Goal: Task Accomplishment & Management: Manage account settings

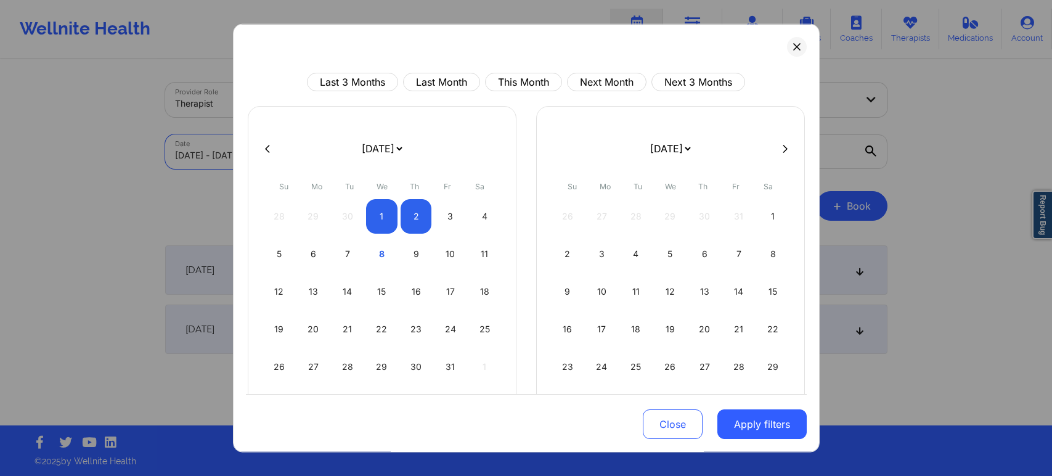
select select "2025-9"
select select "2025-10"
click at [793, 45] on icon at bounding box center [796, 46] width 7 height 7
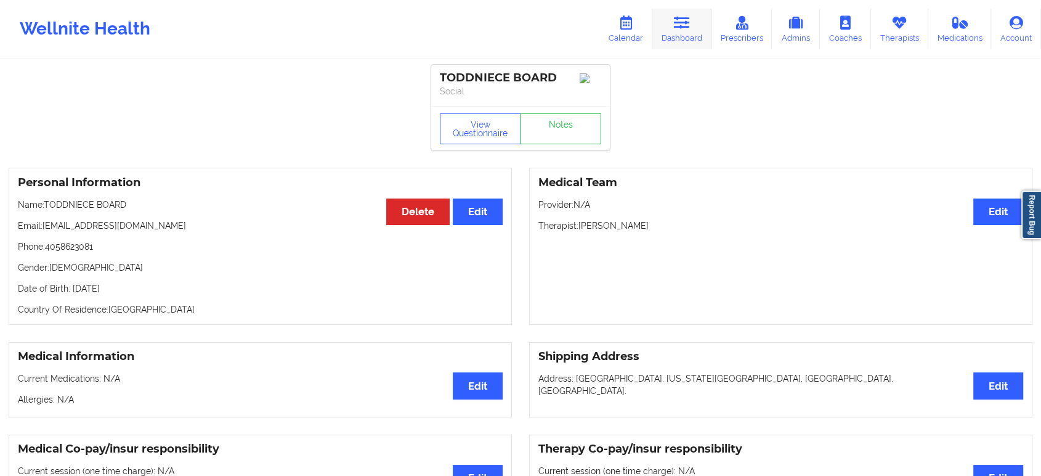
click at [692, 18] on link "Dashboard" at bounding box center [681, 29] width 59 height 41
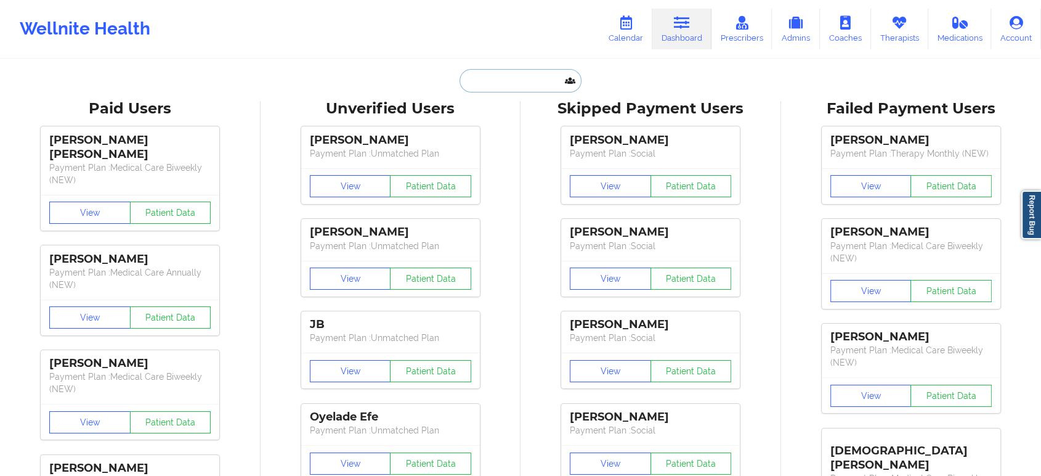
click at [490, 86] on input "text" at bounding box center [521, 80] width 122 height 23
paste input "[PERSON_NAME]"
type input "[PERSON_NAME]"
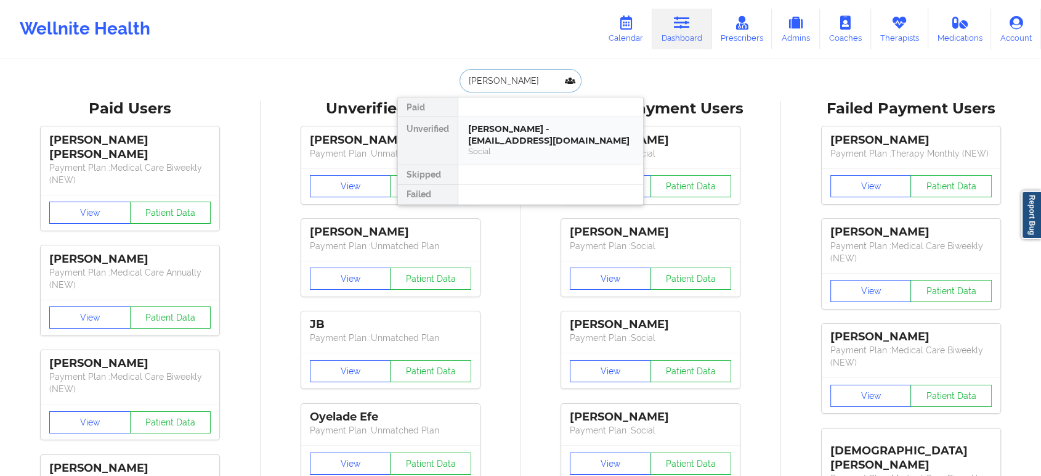
click at [517, 124] on div "[PERSON_NAME] - [EMAIL_ADDRESS][DOMAIN_NAME]" at bounding box center [550, 134] width 165 height 23
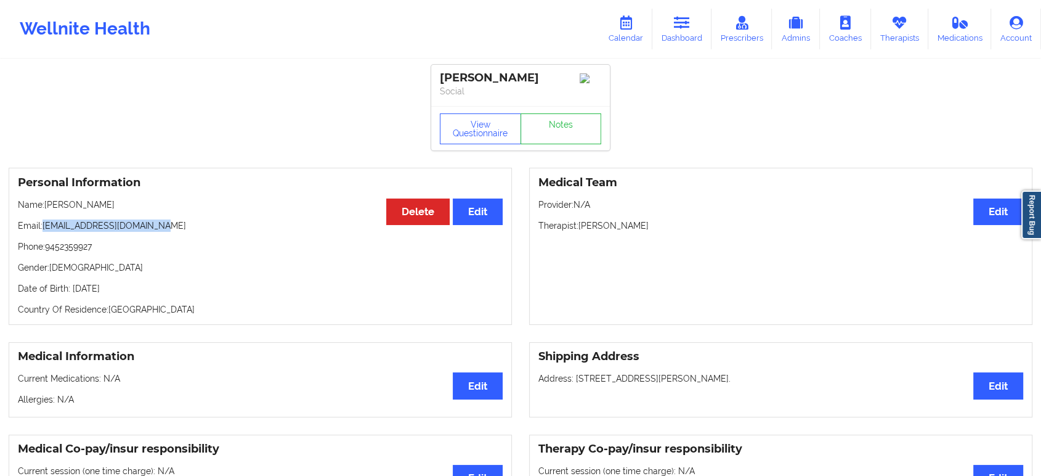
drag, startPoint x: 158, startPoint y: 231, endPoint x: 44, endPoint y: 228, distance: 113.4
click at [44, 228] on p "Email: [EMAIL_ADDRESS][DOMAIN_NAME]" at bounding box center [260, 225] width 485 height 12
copy p "[EMAIL_ADDRESS][DOMAIN_NAME]"
click at [668, 23] on link "Dashboard" at bounding box center [681, 29] width 59 height 41
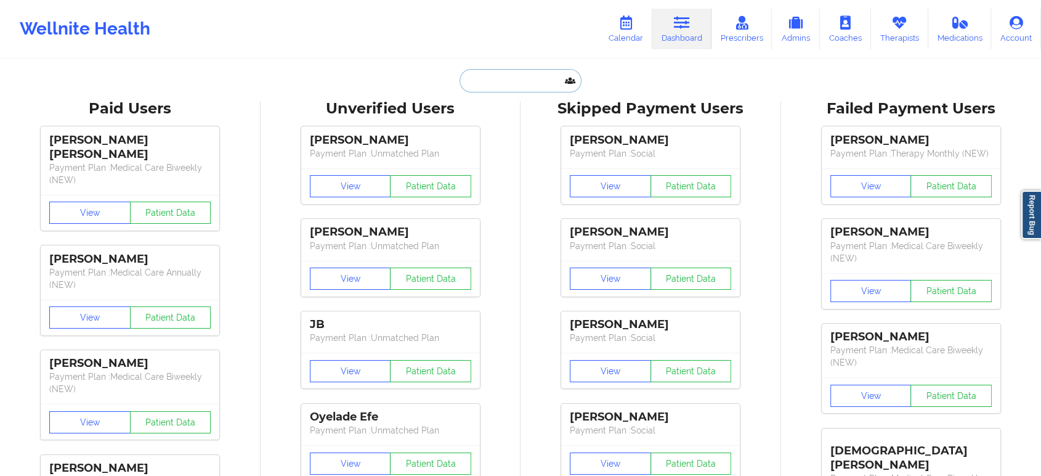
click at [546, 78] on input "text" at bounding box center [521, 80] width 122 height 23
paste input "KENNETH BENNETT"
type input "KENNETH BENNETT"
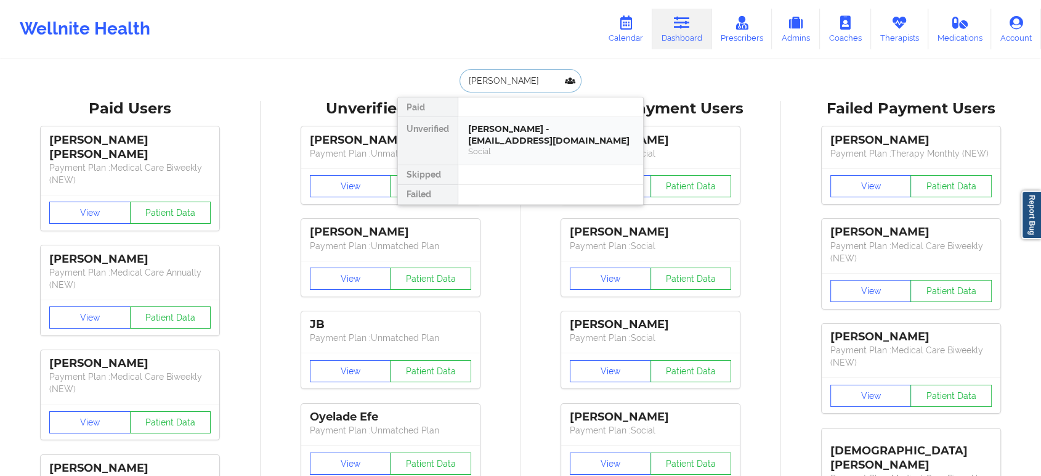
click at [522, 132] on div "KENNETH BENNETT - bennek80@gmail.com" at bounding box center [550, 134] width 165 height 23
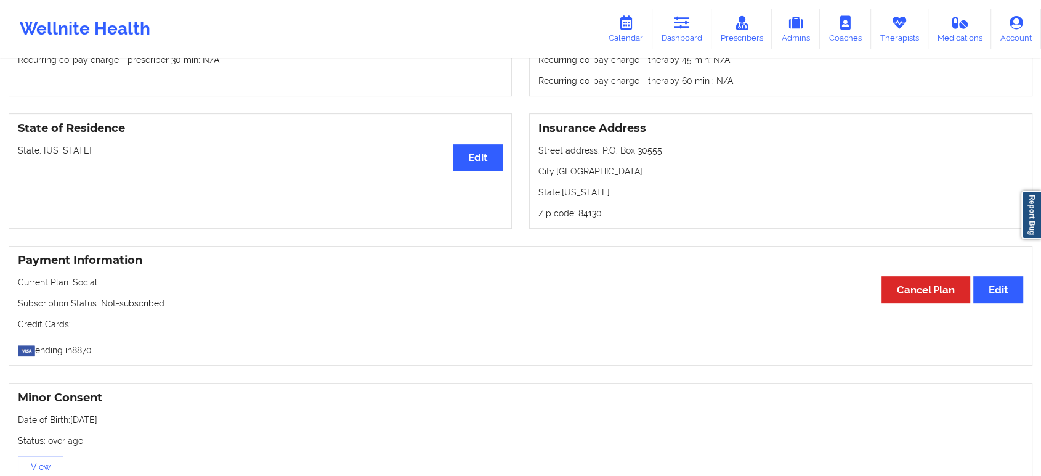
scroll to position [479, 0]
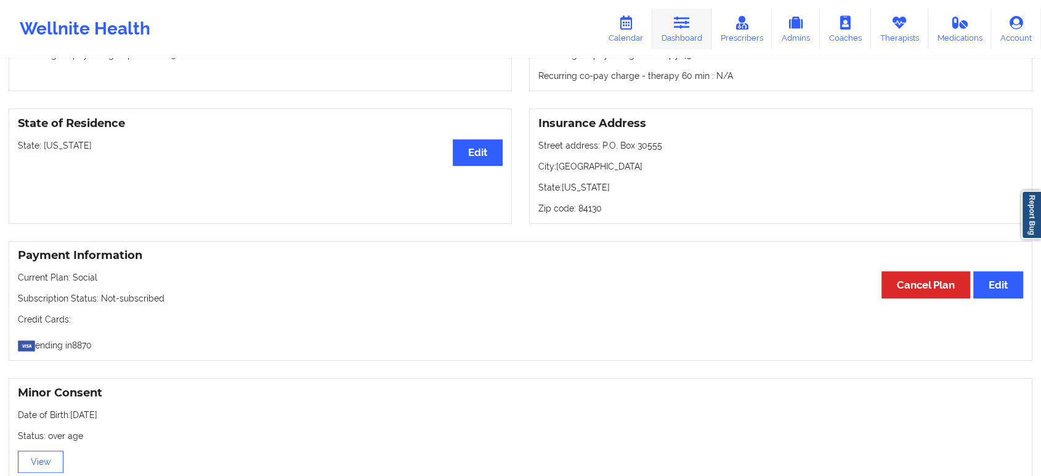
click at [678, 31] on link "Dashboard" at bounding box center [681, 29] width 59 height 41
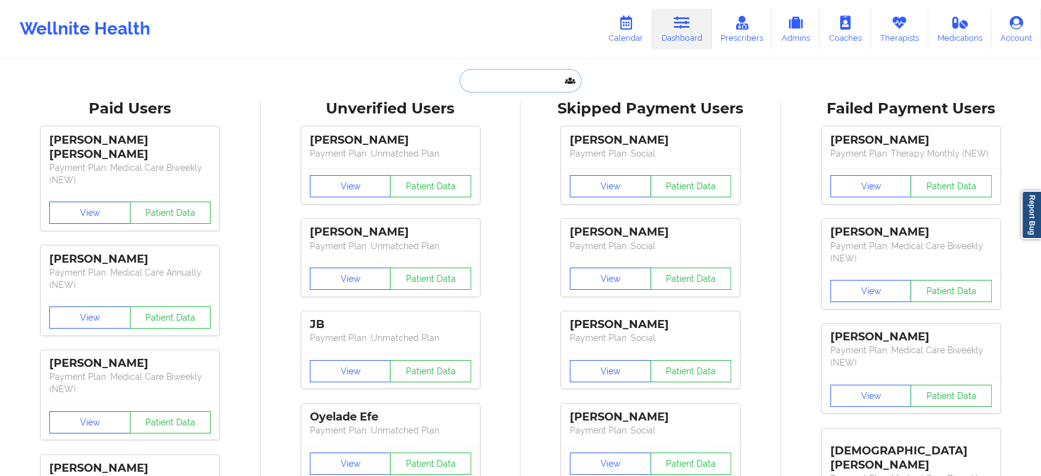
click at [520, 78] on input "text" at bounding box center [521, 80] width 122 height 23
paste input "Keshav Sharma"
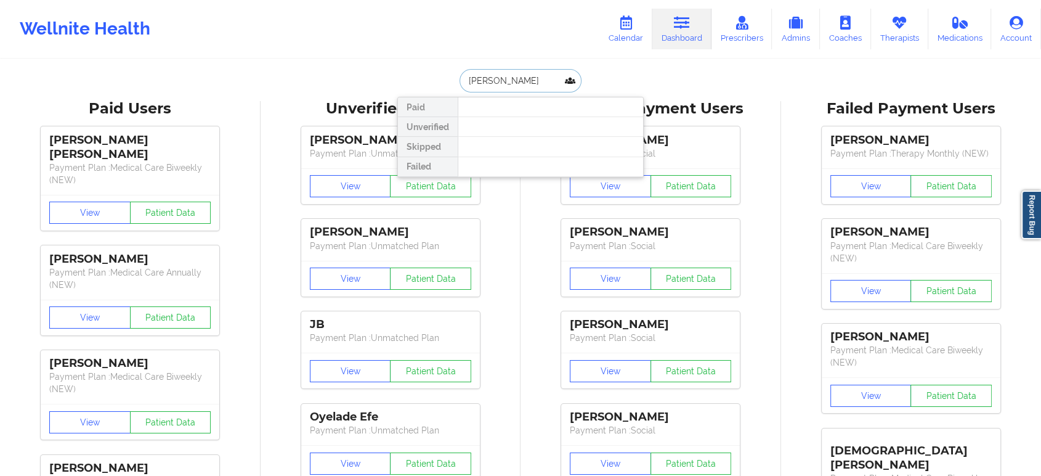
type input "Keshav Sharma"
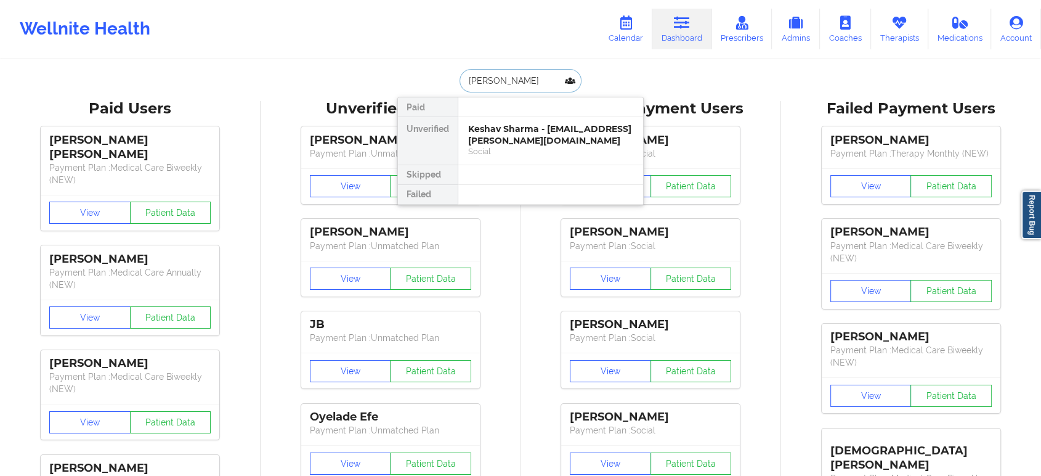
click at [530, 128] on div "Keshav Sharma - keshav.v.sharma@pwc.com" at bounding box center [550, 134] width 165 height 23
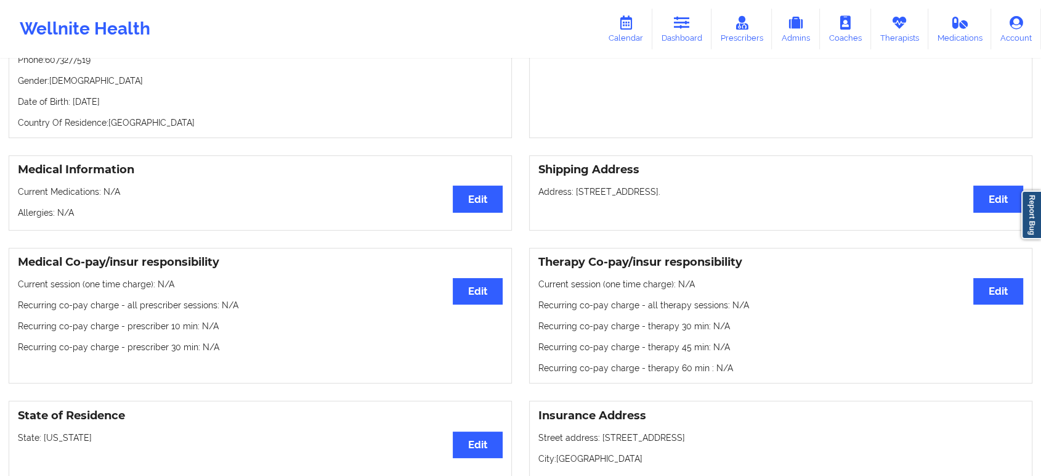
scroll to position [205, 0]
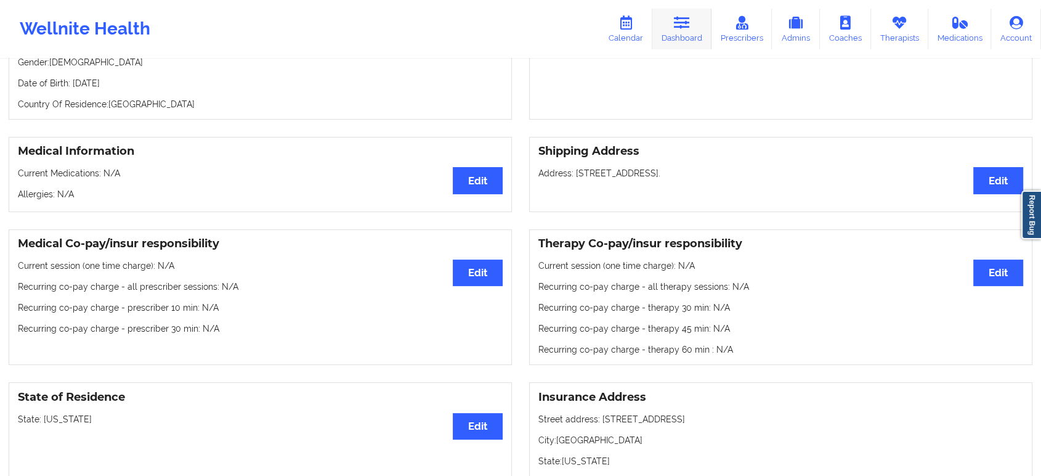
click at [678, 27] on icon at bounding box center [682, 23] width 16 height 14
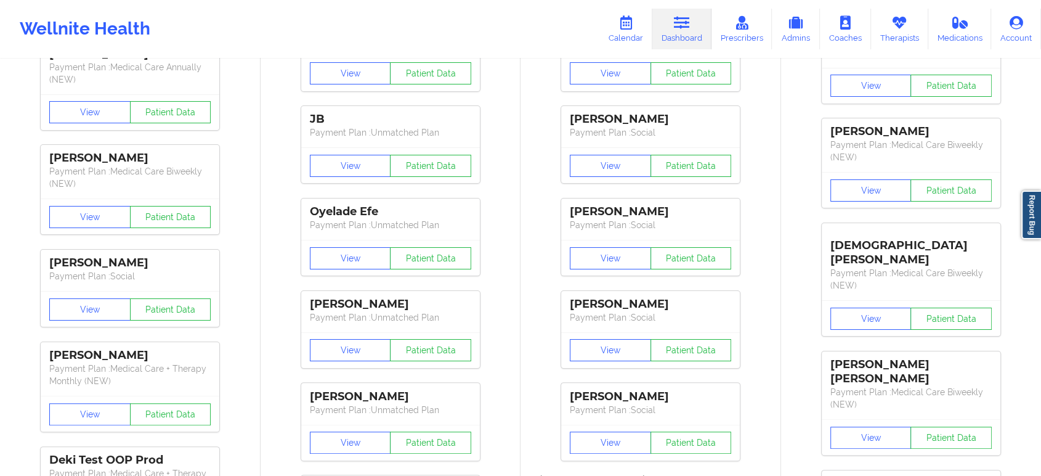
drag, startPoint x: 530, startPoint y: 192, endPoint x: 529, endPoint y: 174, distance: 18.5
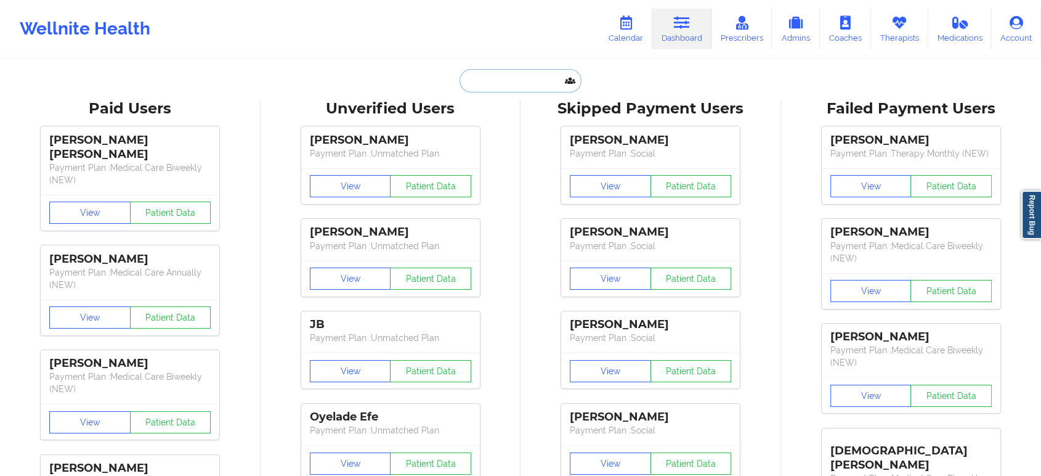
click at [529, 73] on input "text" at bounding box center [521, 80] width 122 height 23
paste input "ASHLEY Blake"
type input "ASHLEY Blake"
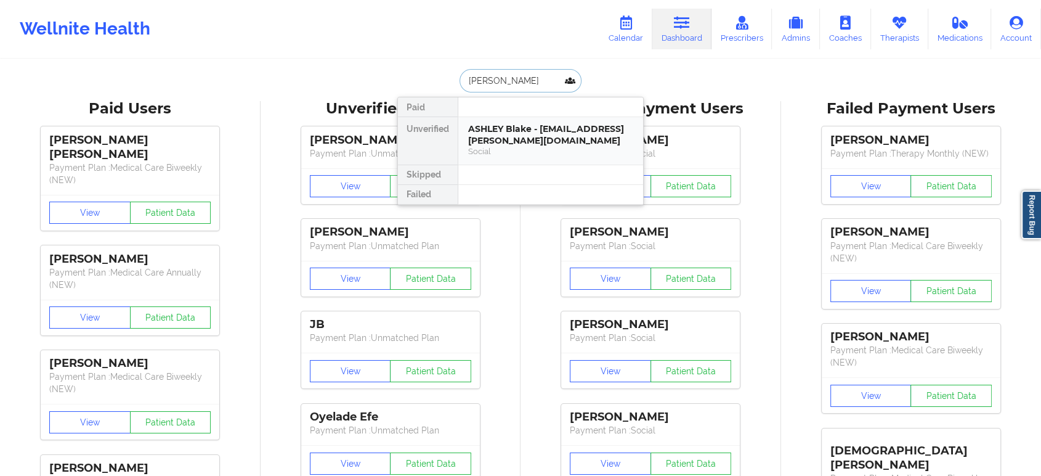
click at [524, 129] on div "ASHLEY Blake - blake.ashley.n@gmail.com" at bounding box center [550, 134] width 165 height 23
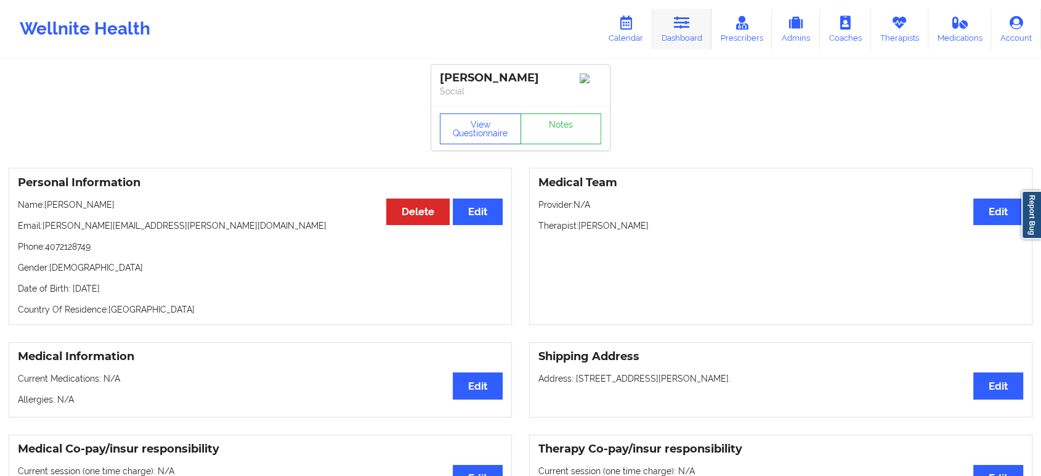
click at [690, 18] on icon at bounding box center [682, 23] width 16 height 14
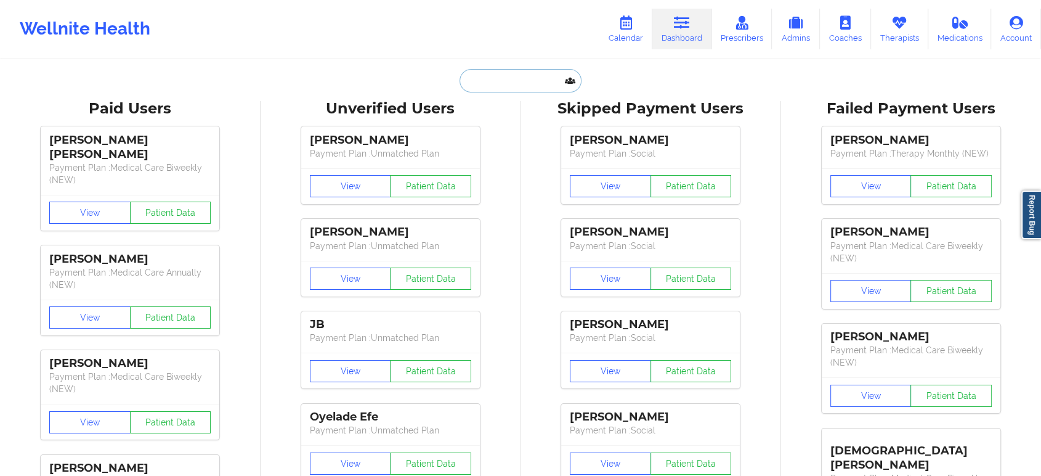
click at [537, 81] on input "text" at bounding box center [521, 80] width 122 height 23
paste input "Zachary Naus"
type input "Zachary Naus"
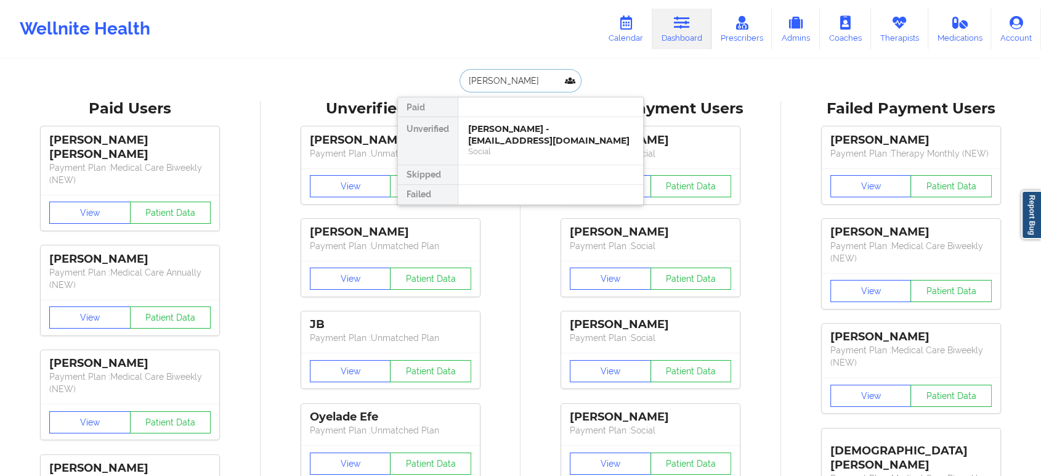
click at [540, 131] on div "Zachary Naus - zjnaus@gmail.com" at bounding box center [550, 134] width 165 height 23
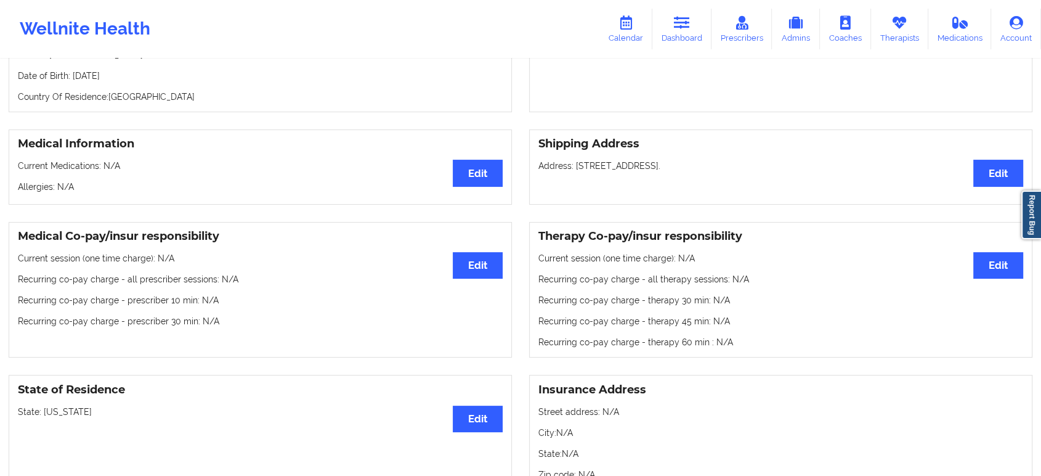
scroll to position [274, 0]
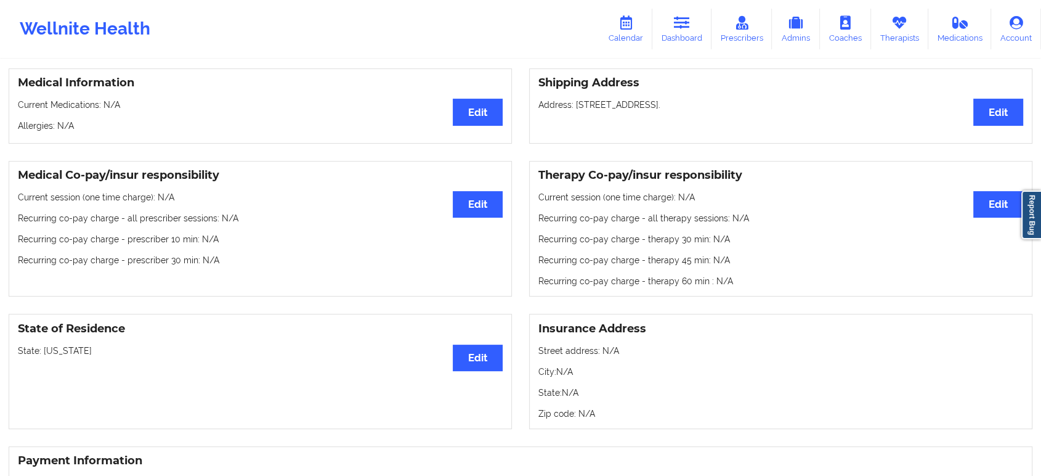
click at [50, 353] on p "State: Texas" at bounding box center [260, 350] width 485 height 12
copy p "Texas"
click at [680, 29] on icon at bounding box center [682, 23] width 16 height 14
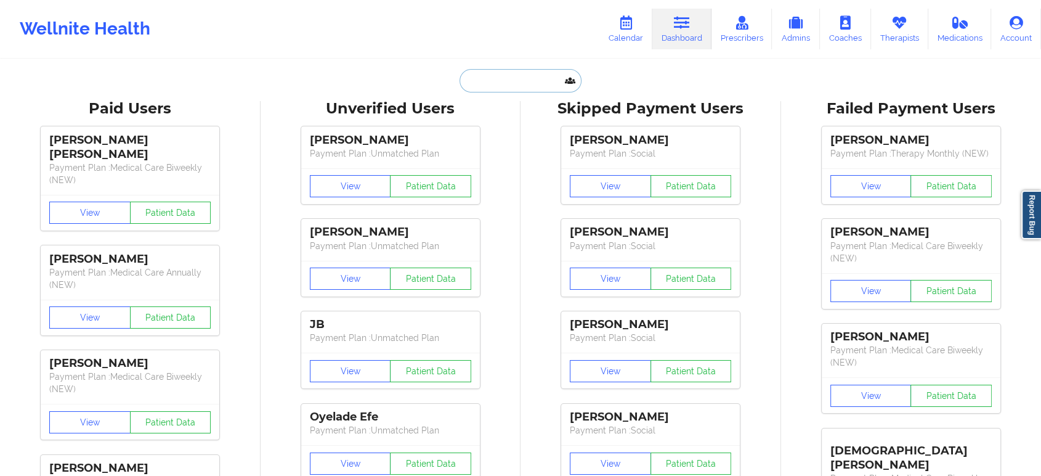
click at [499, 83] on input "text" at bounding box center [521, 80] width 122 height 23
paste input "Beverly Solomon"
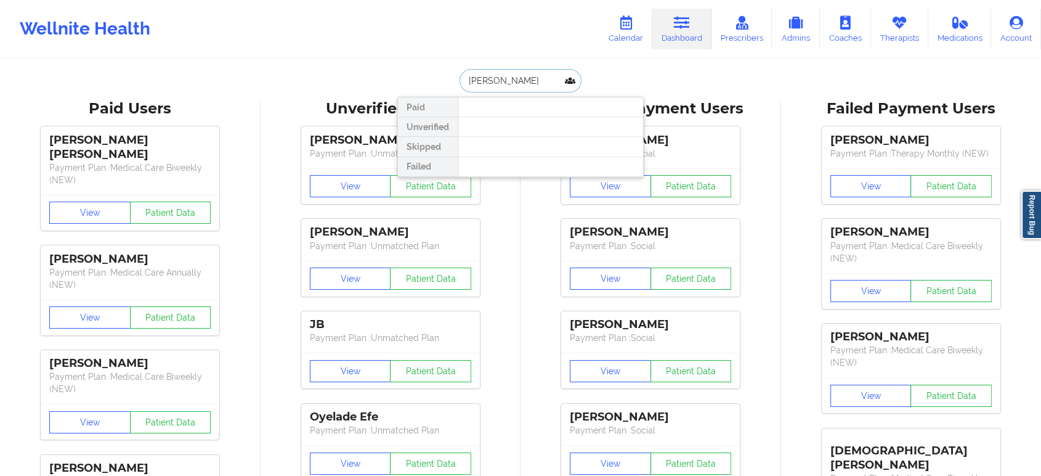
paste input "Rosa"
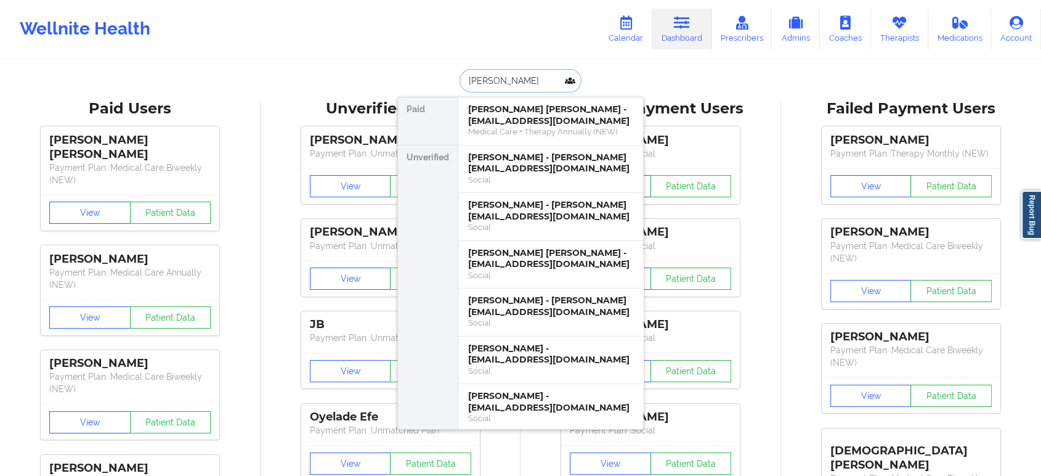
paste input "Espinoza"
type input "Rosa Espinoza"
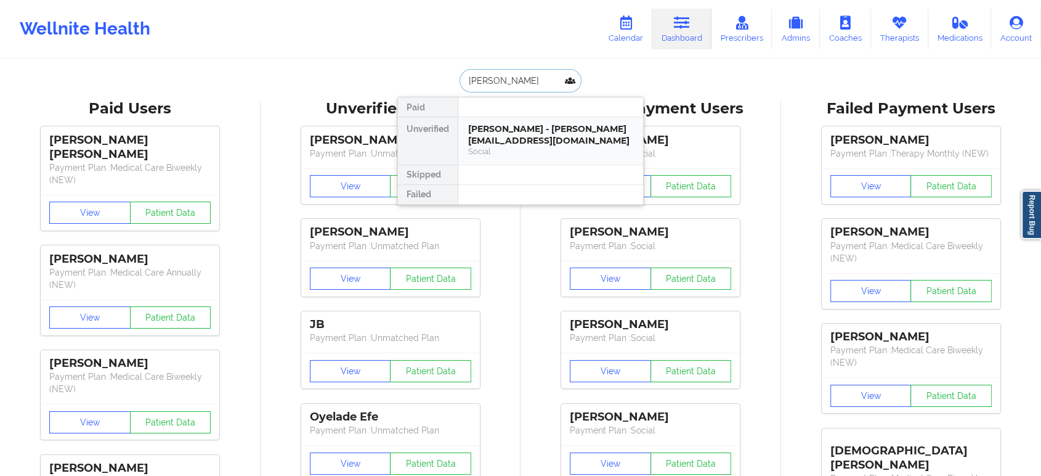
click at [544, 142] on div "Rosa Espinoza-Morales - rosie_e_espinoza@yahoo.com" at bounding box center [550, 134] width 165 height 23
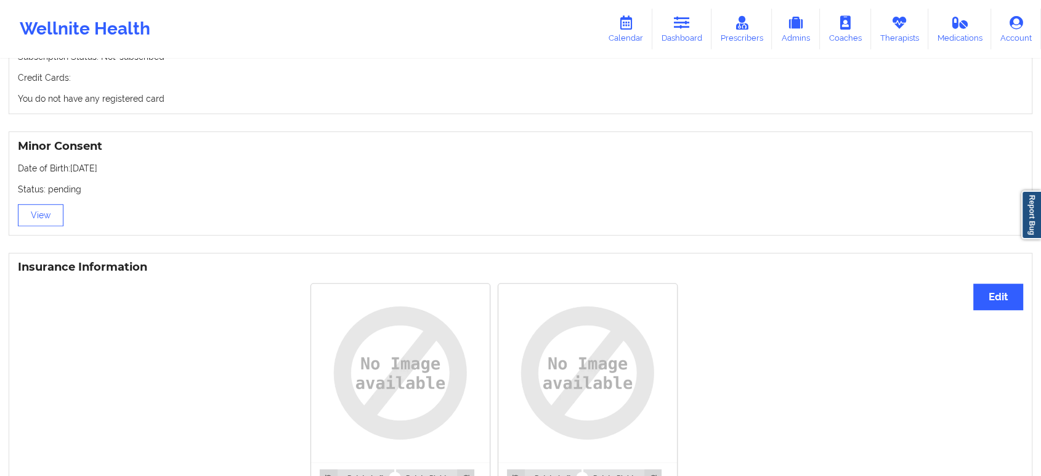
scroll to position [863, 0]
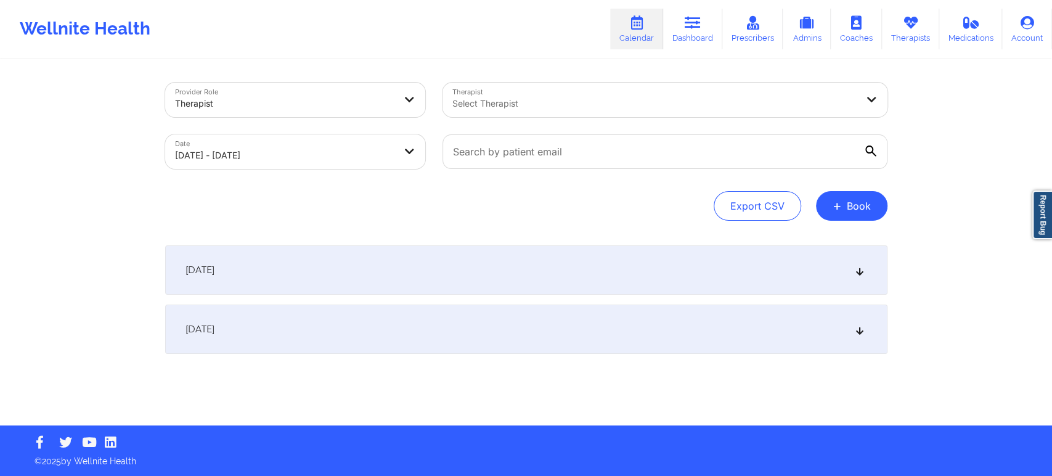
click at [350, 142] on body "Wellnite Health Calendar Dashboard Prescribers Admins Coaches Therapists Medica…" at bounding box center [526, 238] width 1052 height 476
select select "2025-9"
select select "2025-10"
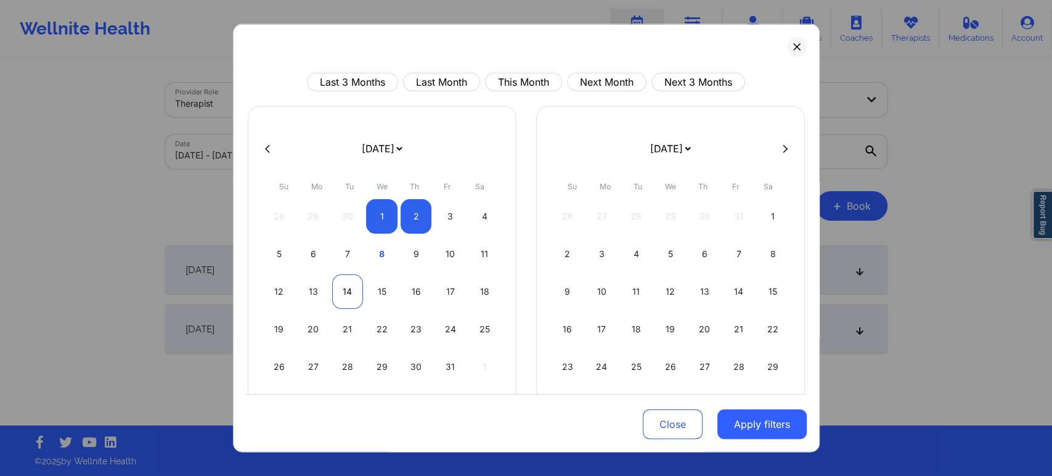
click at [348, 285] on div "14" at bounding box center [347, 291] width 31 height 34
select select "2025-9"
select select "2025-10"
click at [343, 293] on div "14" at bounding box center [347, 291] width 31 height 34
select select "2025-9"
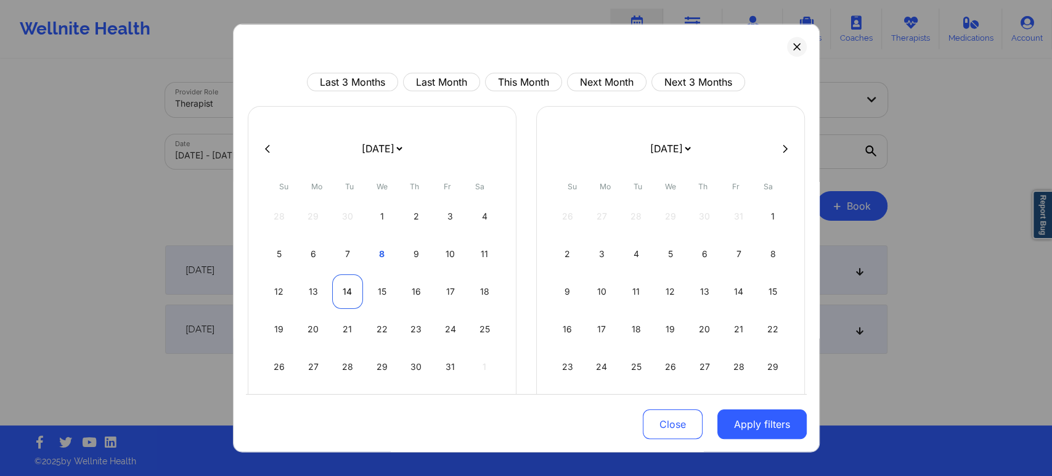
select select "2025-10"
click at [786, 425] on button "Apply filters" at bounding box center [761, 424] width 89 height 30
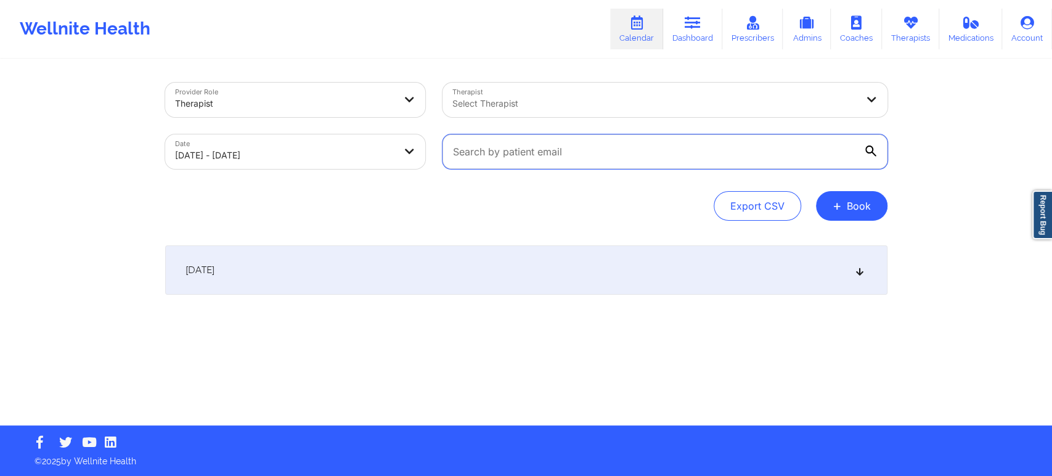
click at [671, 150] on input "text" at bounding box center [664, 151] width 445 height 34
paste input "rosie_e_espinoza@yahoo.com"
type input "rosie_e_espinoza@yahoo.com"
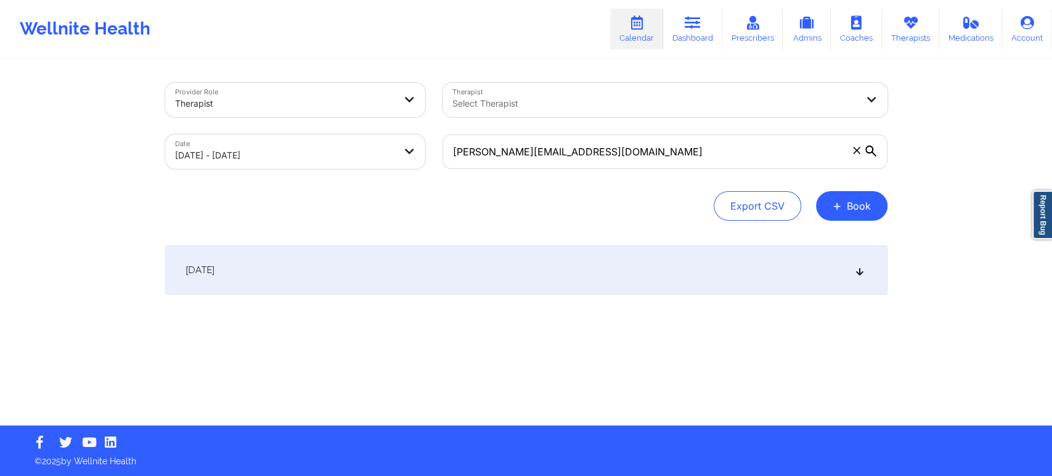
click at [603, 269] on div "October 14, 2025" at bounding box center [526, 269] width 722 height 49
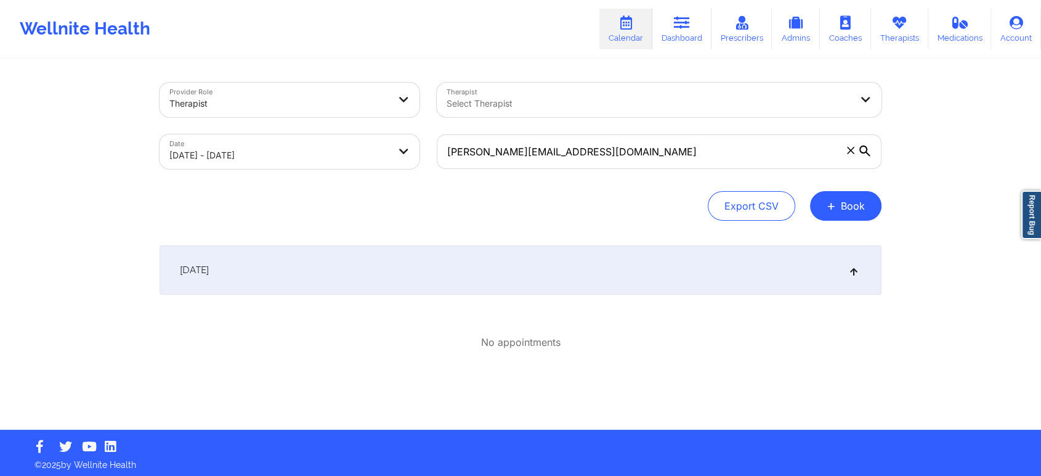
click at [604, 269] on div "October 14, 2025" at bounding box center [521, 269] width 722 height 49
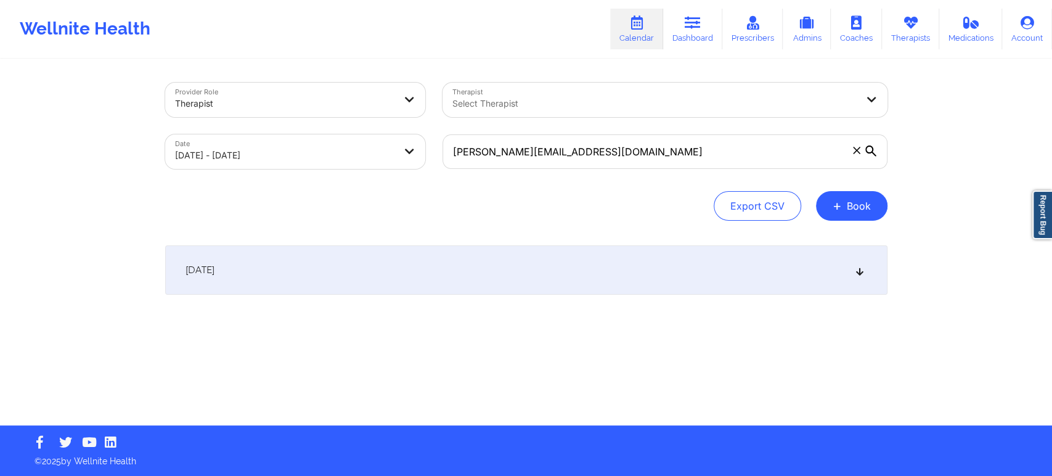
click at [396, 147] on body "Wellnite Health Calendar Dashboard Prescribers Admins Coaches Therapists Medica…" at bounding box center [526, 238] width 1052 height 476
select select "2025-9"
select select "2025-10"
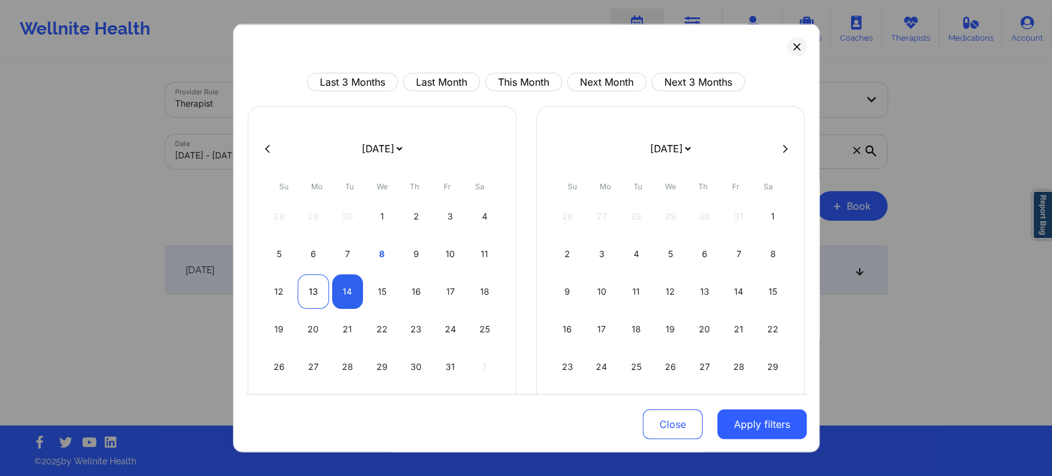
click at [314, 287] on div "13" at bounding box center [313, 291] width 31 height 34
select select "2025-9"
select select "2025-10"
select select "2025-9"
select select "2025-10"
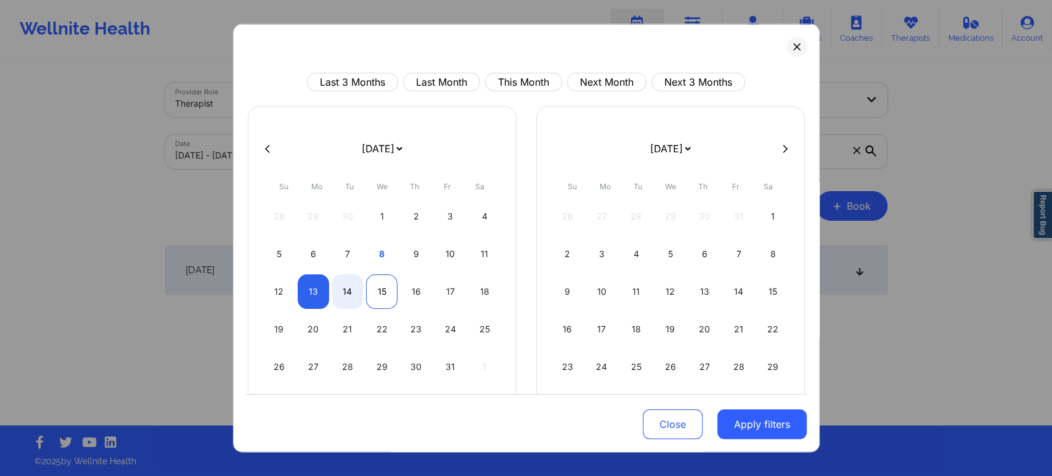
select select "2025-9"
select select "2025-10"
click at [380, 292] on div "15" at bounding box center [381, 291] width 31 height 34
select select "2025-9"
select select "2025-10"
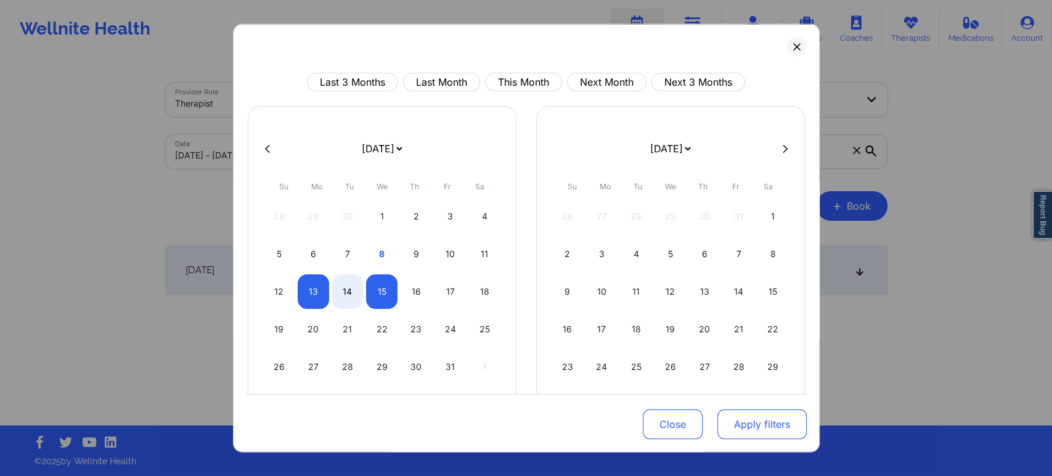
click at [748, 419] on button "Apply filters" at bounding box center [761, 424] width 89 height 30
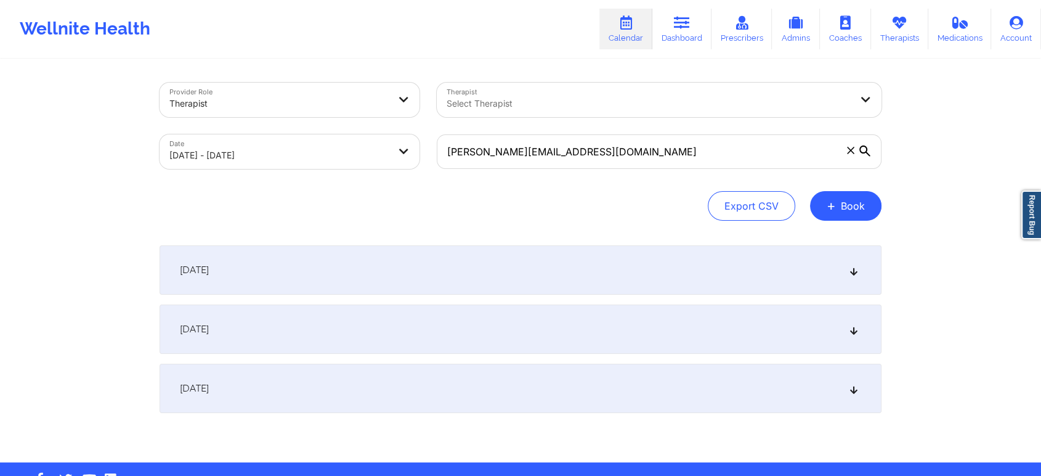
click at [655, 317] on div "October 14, 2025" at bounding box center [521, 328] width 722 height 49
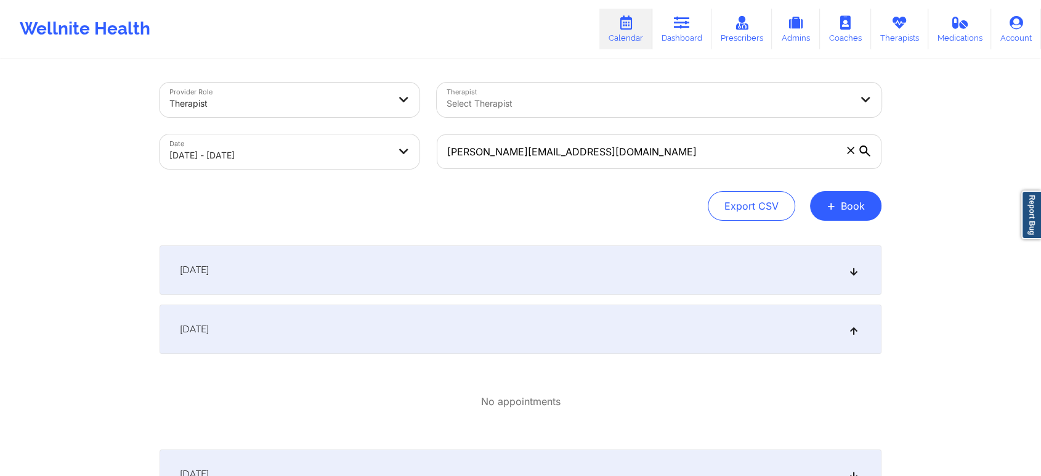
click at [663, 268] on div "October 13, 2025" at bounding box center [521, 269] width 722 height 49
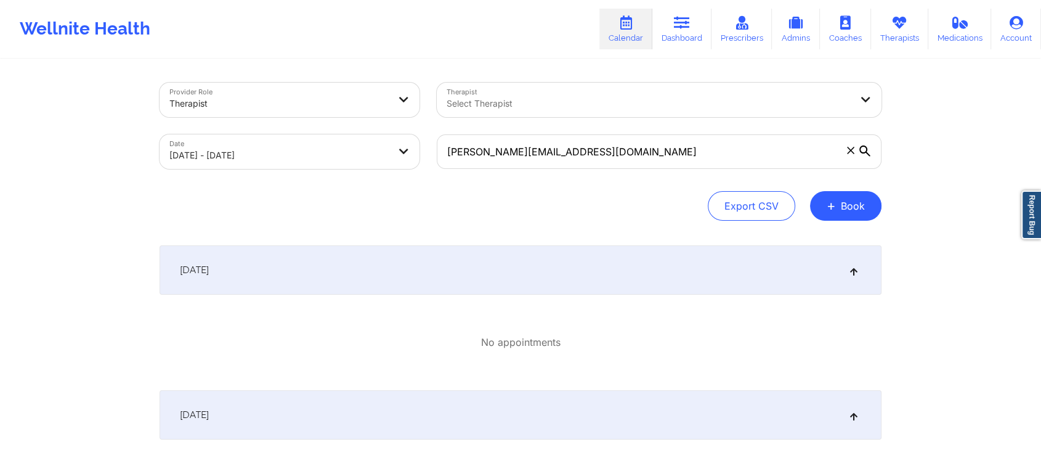
click at [663, 268] on div "October 13, 2025" at bounding box center [521, 269] width 722 height 49
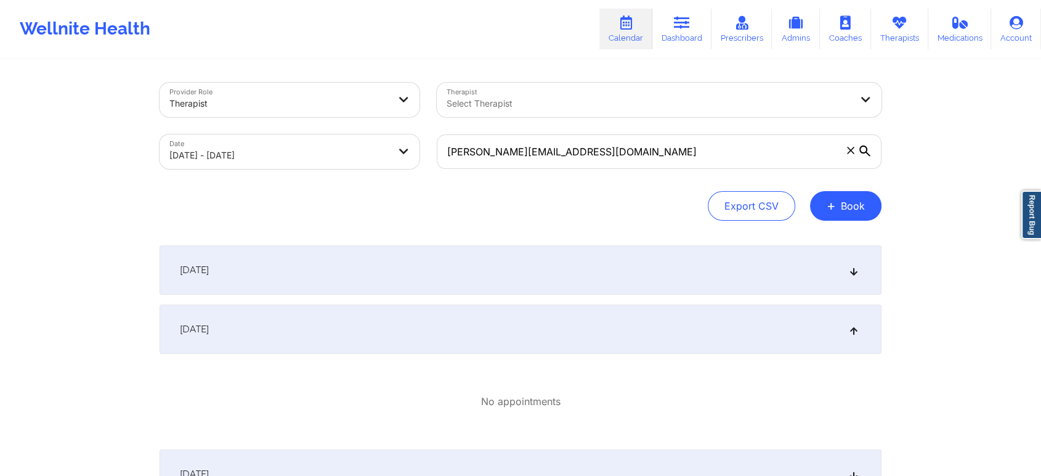
click at [657, 334] on div "October 14, 2025" at bounding box center [521, 328] width 722 height 49
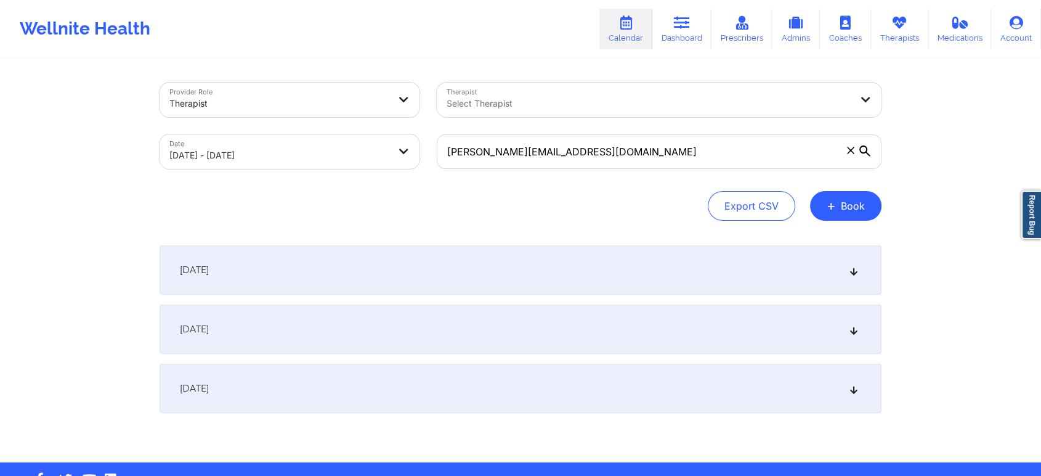
click at [660, 378] on div "October 15, 2025" at bounding box center [521, 387] width 722 height 49
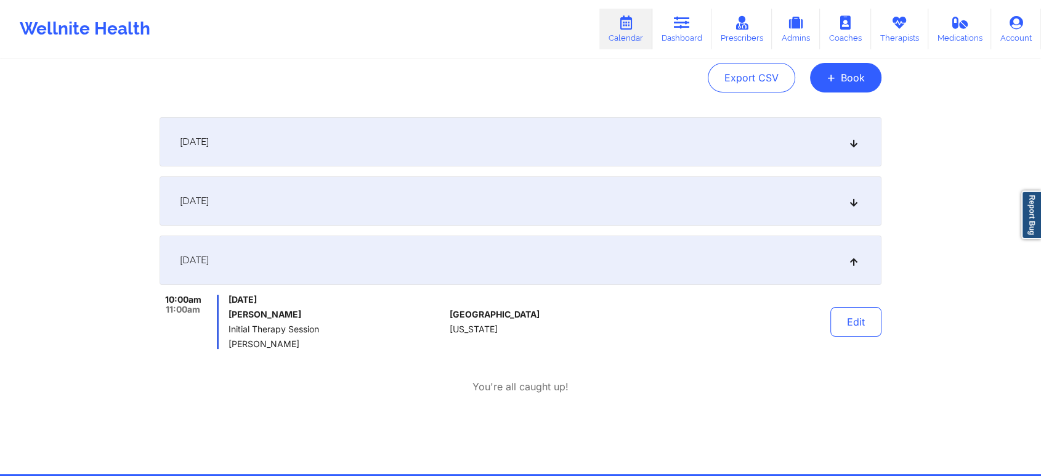
scroll to position [137, 0]
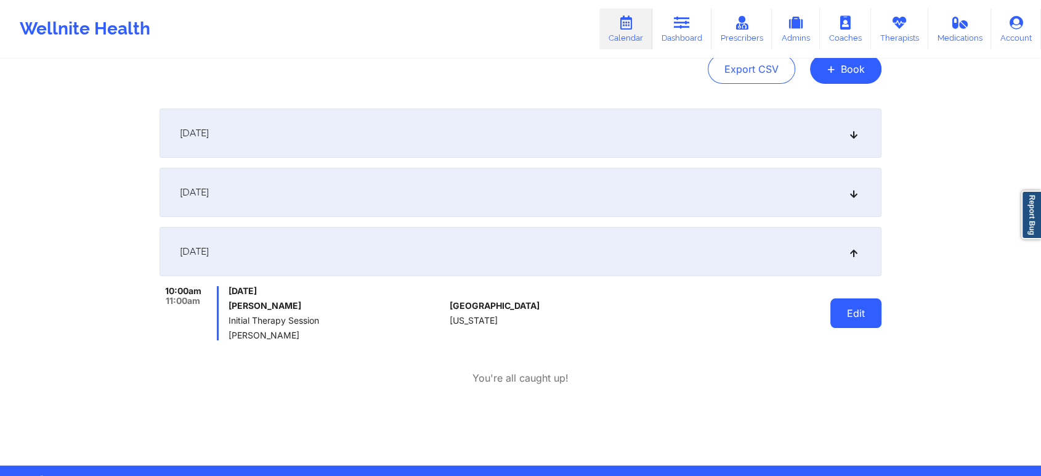
click at [855, 310] on button "Edit" at bounding box center [855, 313] width 51 height 30
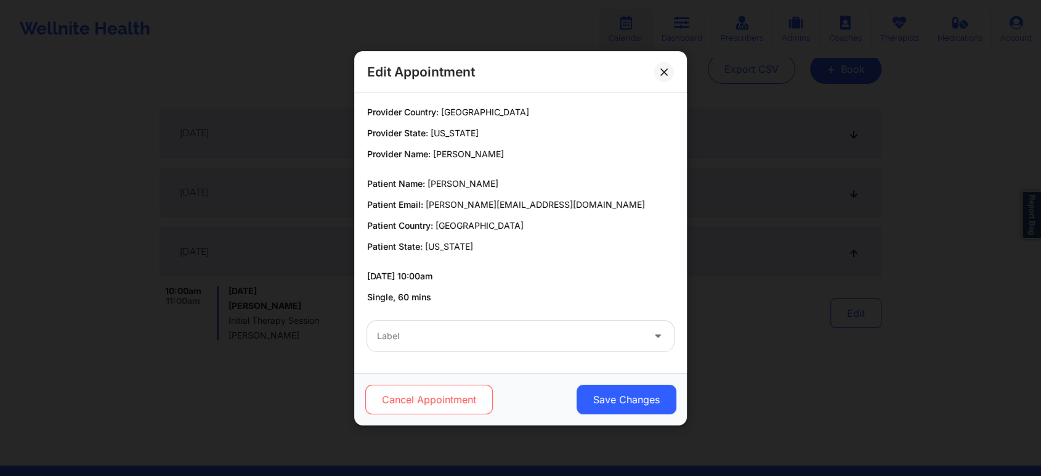
click at [450, 398] on button "Cancel Appointment" at bounding box center [429, 399] width 128 height 30
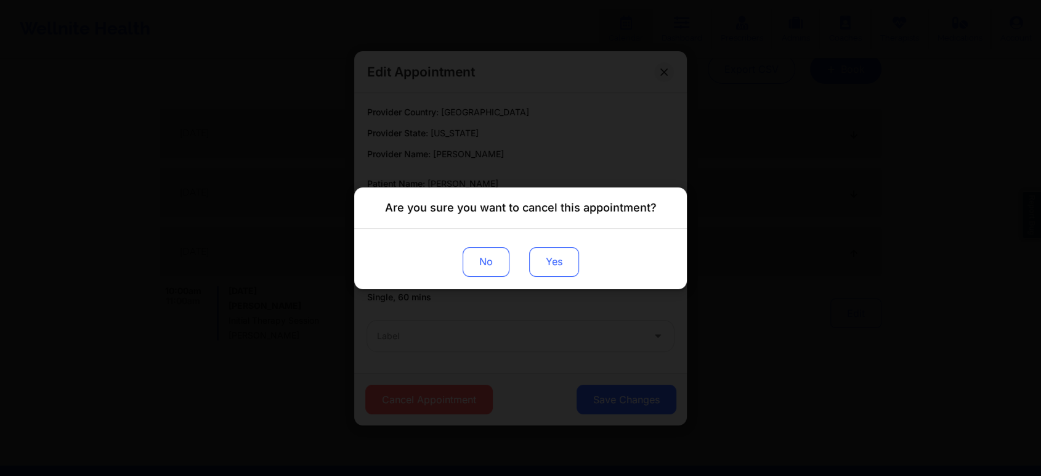
click at [553, 268] on button "Yes" at bounding box center [554, 261] width 50 height 30
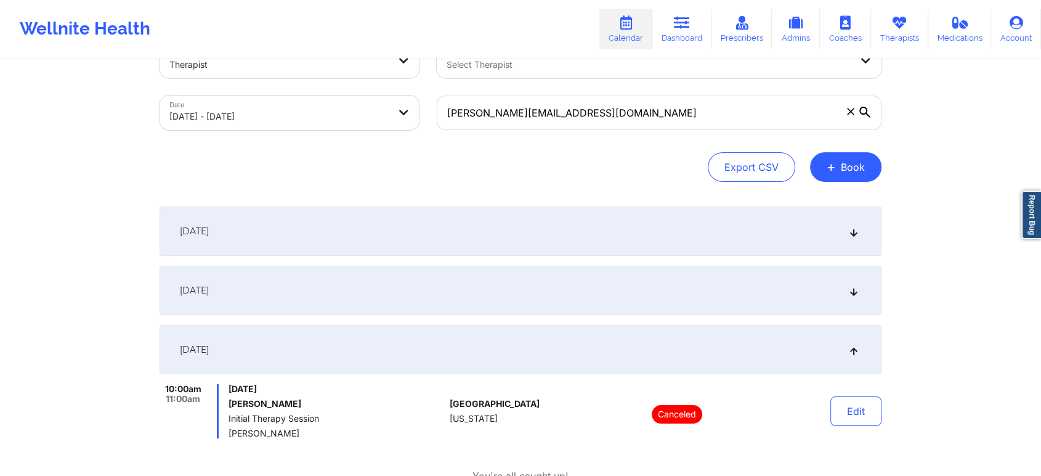
scroll to position [68, 0]
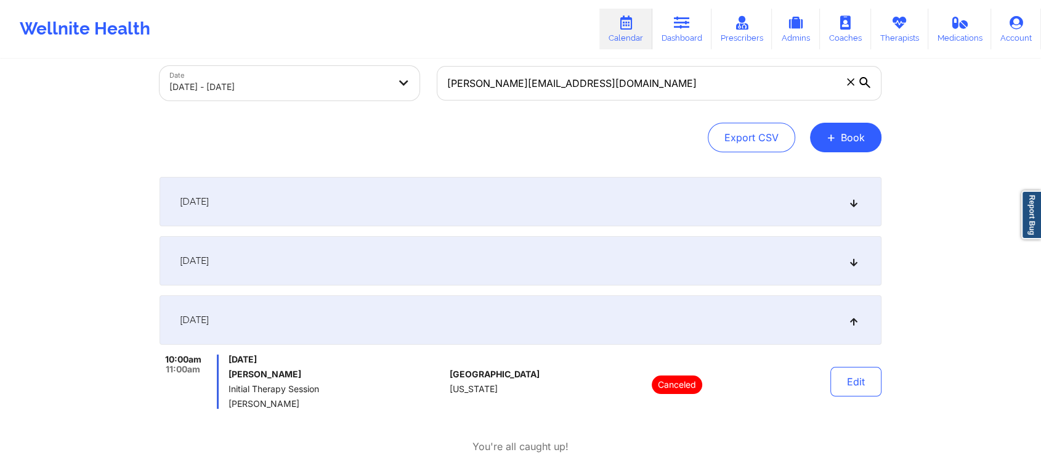
drag, startPoint x: 299, startPoint y: 403, endPoint x: 231, endPoint y: 403, distance: 67.8
click at [231, 403] on span "Beverly Solomon" at bounding box center [337, 404] width 216 height 10
copy span "Beverly Solomon"
click at [855, 148] on button "+ Book" at bounding box center [845, 138] width 71 height 30
click at [848, 171] on button "Therapy Session" at bounding box center [825, 176] width 94 height 20
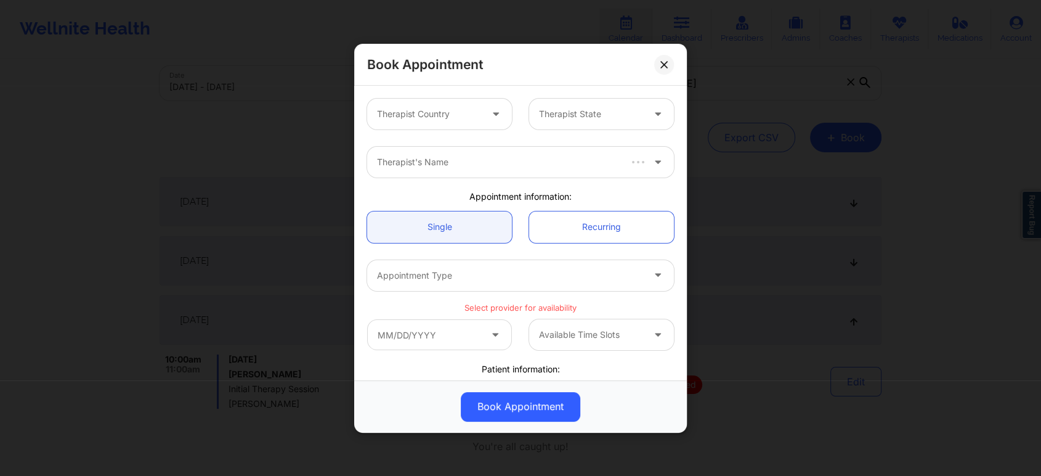
click at [478, 115] on div "Therapist Country" at bounding box center [424, 114] width 115 height 31
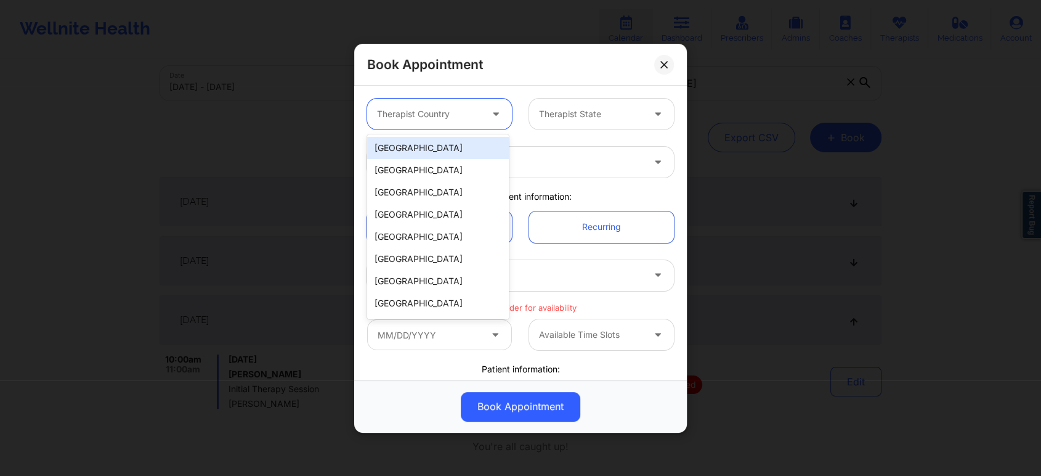
click at [444, 145] on div "United States" at bounding box center [438, 148] width 142 height 22
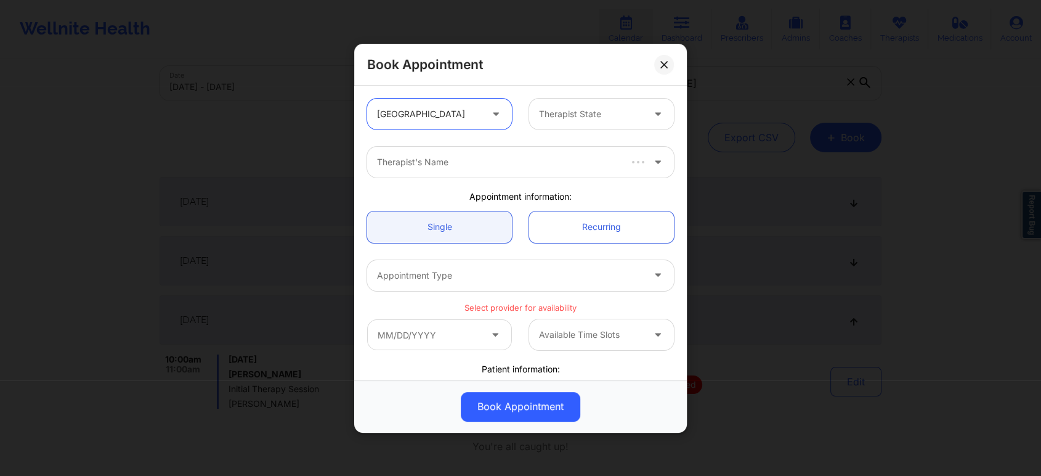
click at [557, 117] on div at bounding box center [591, 114] width 104 height 15
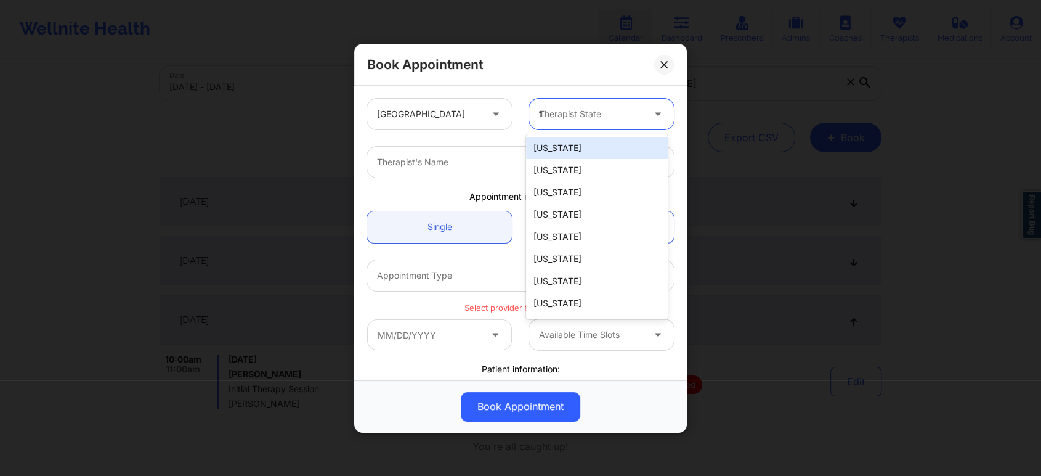
type input "te"
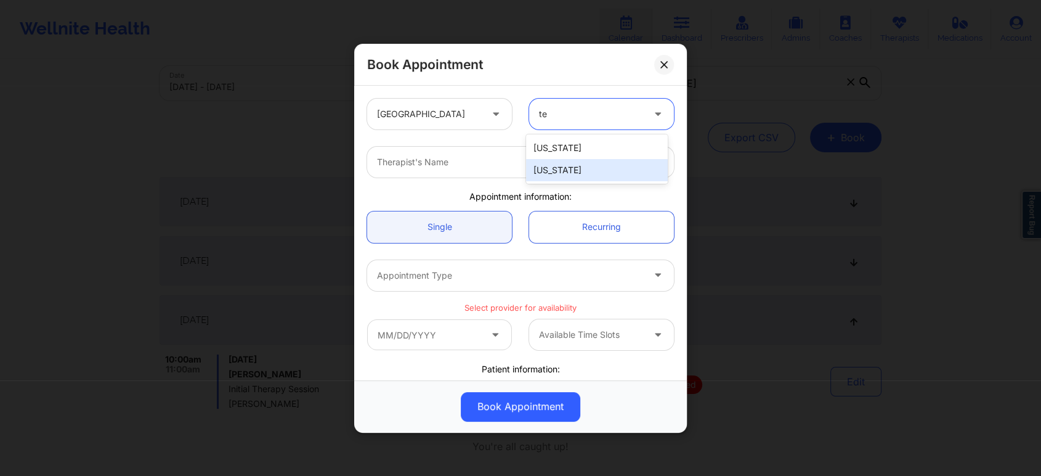
click at [577, 166] on div "Texas" at bounding box center [597, 170] width 142 height 22
click at [572, 162] on div at bounding box center [510, 162] width 266 height 15
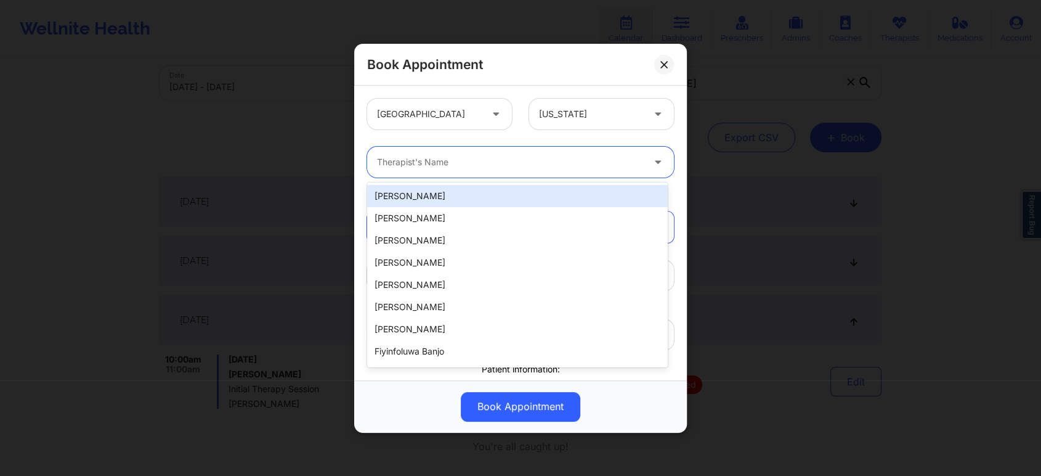
paste input "Beverly Solomon"
type input "Beverly Solomon"
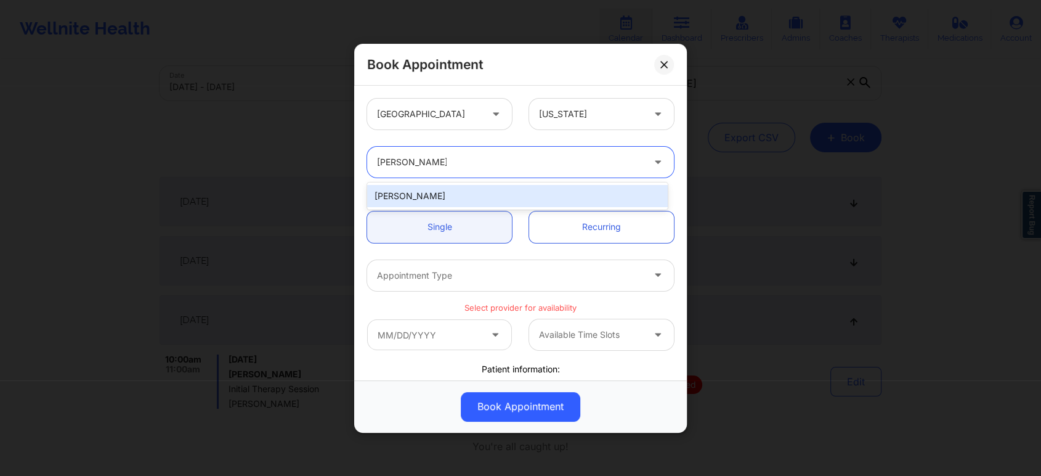
click at [517, 190] on div "Beverly Solomon" at bounding box center [517, 196] width 301 height 22
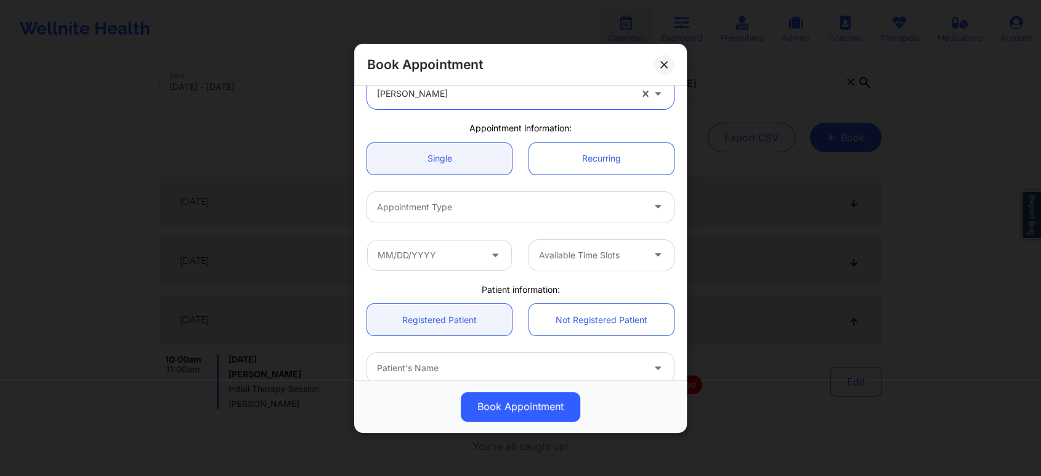
click at [527, 208] on div at bounding box center [510, 207] width 266 height 15
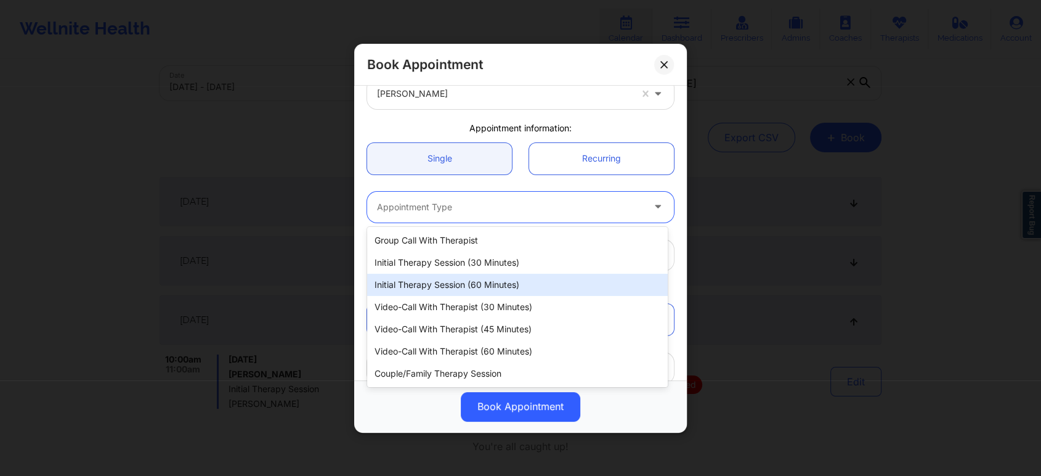
click at [508, 281] on div "Initial Therapy Session (60 minutes)" at bounding box center [517, 285] width 301 height 22
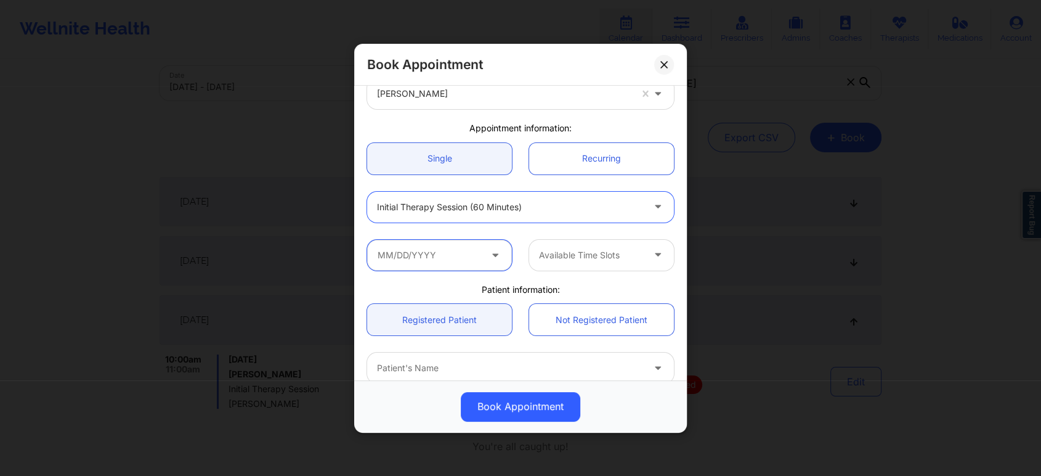
click at [458, 259] on input "text" at bounding box center [439, 254] width 145 height 31
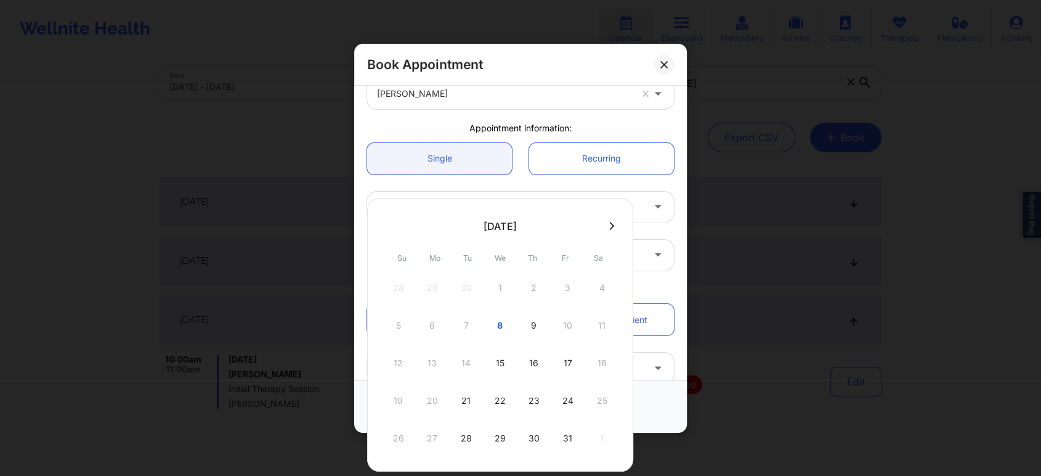
click at [468, 365] on div "12 13 14 15 16 17 18" at bounding box center [500, 363] width 234 height 34
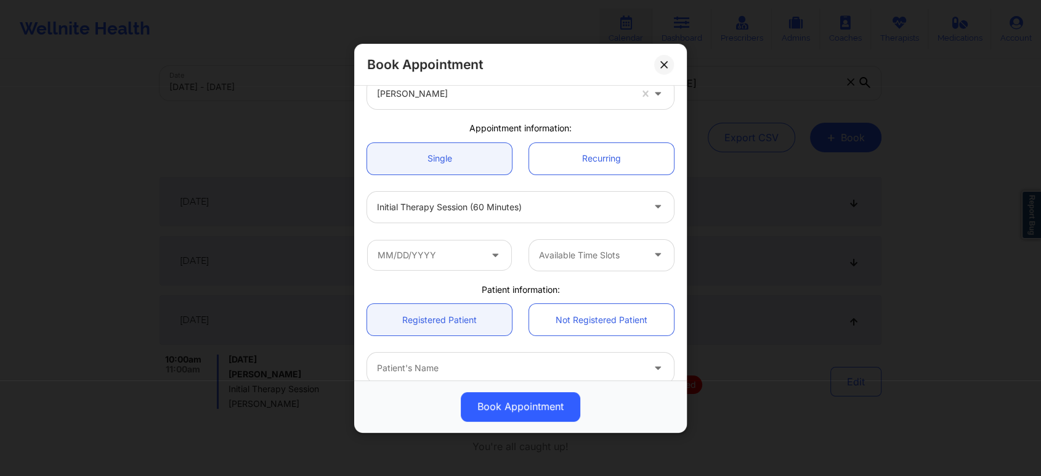
click at [541, 54] on div "Book Appointment" at bounding box center [520, 65] width 333 height 42
click at [524, 211] on div at bounding box center [510, 207] width 266 height 15
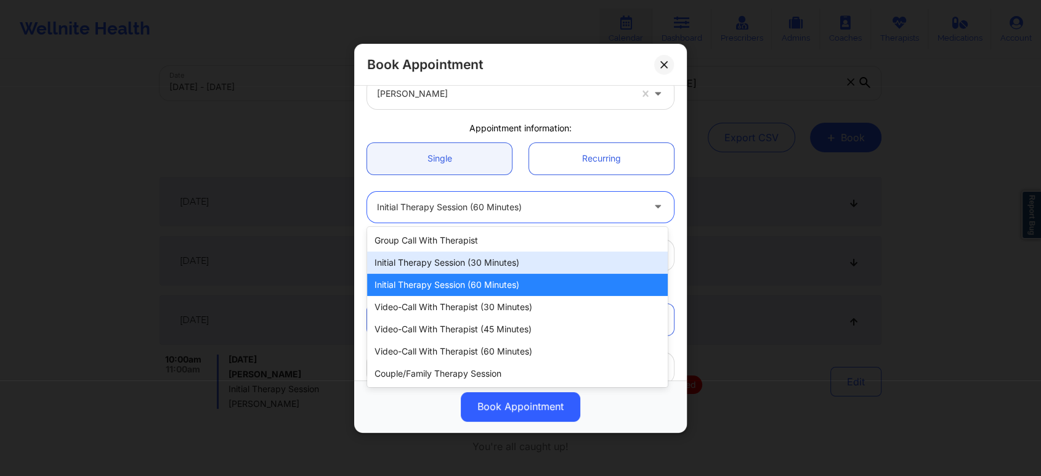
click at [489, 267] on div "Initial Therapy Session (30 minutes)" at bounding box center [517, 262] width 301 height 22
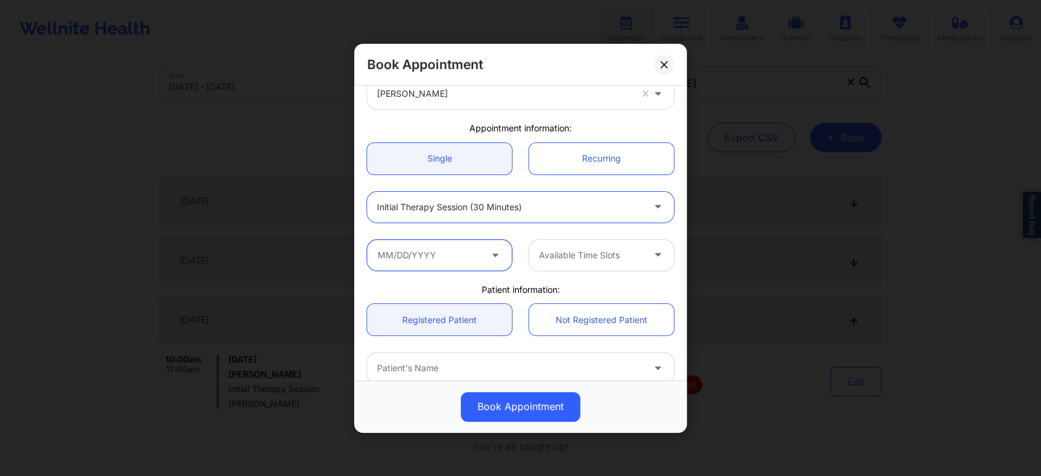
click at [480, 256] on input "text" at bounding box center [439, 254] width 145 height 31
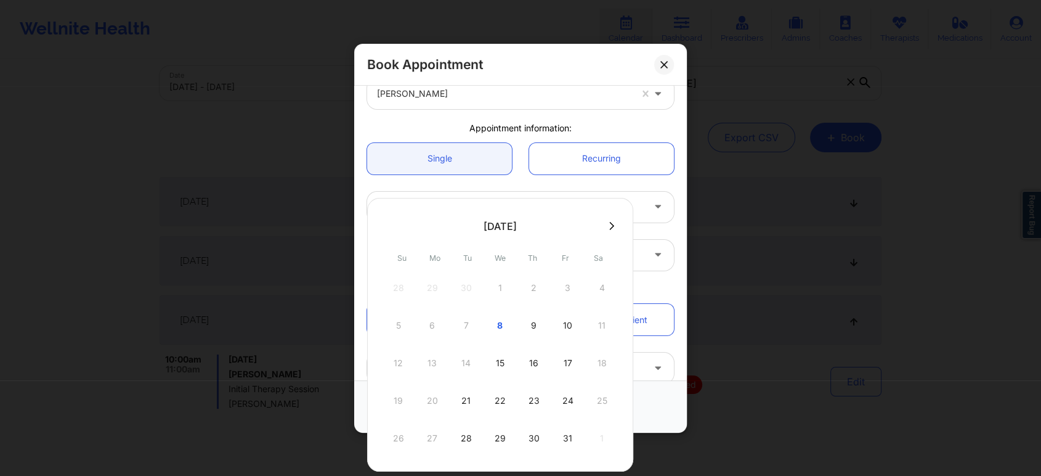
click at [460, 365] on div "12 13 14 15 16 17 18" at bounding box center [500, 363] width 234 height 34
click at [601, 119] on div "United States Texas Beverly Solomon Appointment information: Single Recurring I…" at bounding box center [521, 279] width 324 height 514
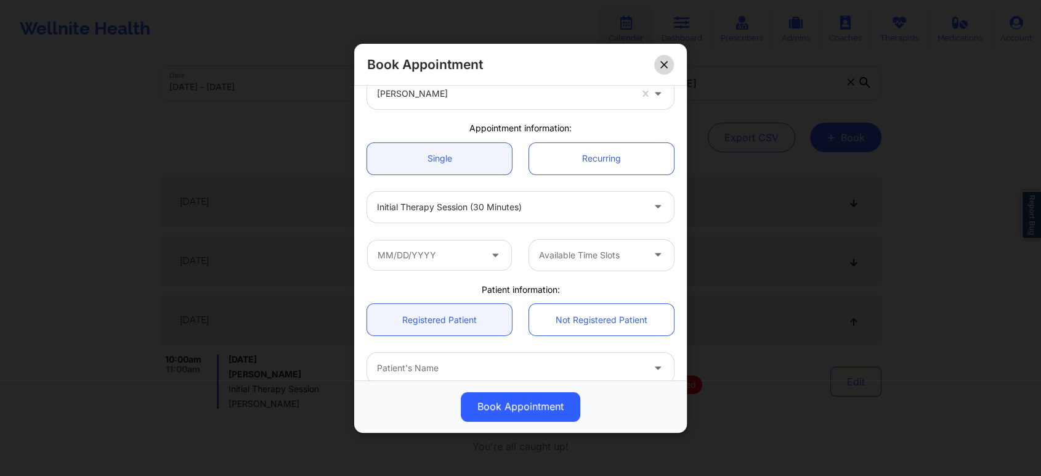
click at [663, 63] on icon at bounding box center [663, 64] width 7 height 7
